Goal: Find specific page/section: Find specific page/section

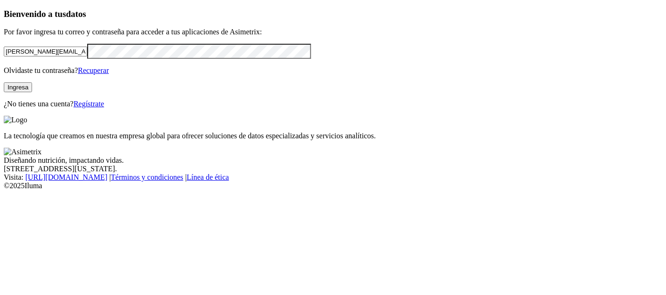
click at [32, 92] on button "Ingresa" at bounding box center [18, 87] width 28 height 10
